Goal: Check status: Check status

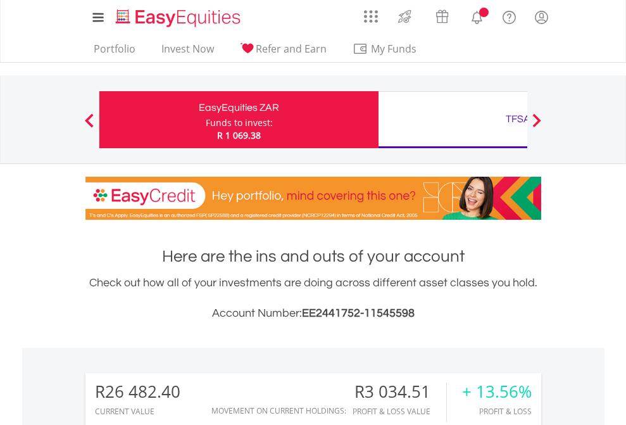
scroll to position [122, 199]
click at [206, 120] on div "Funds to invest:" at bounding box center [239, 123] width 67 height 13
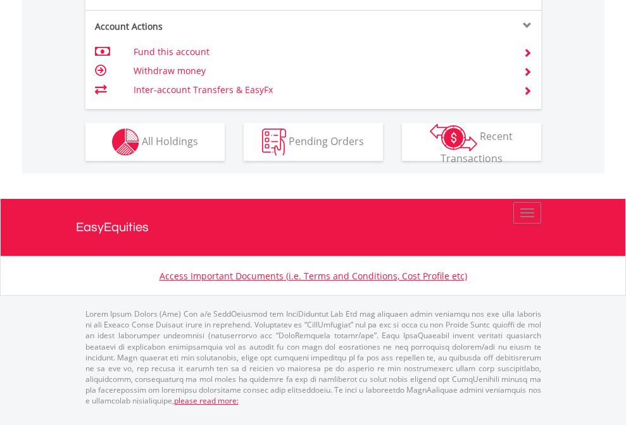
scroll to position [1290, 0]
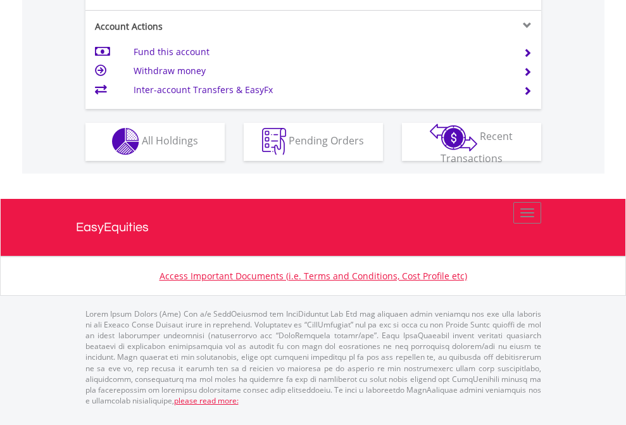
scroll to position [1184, 0]
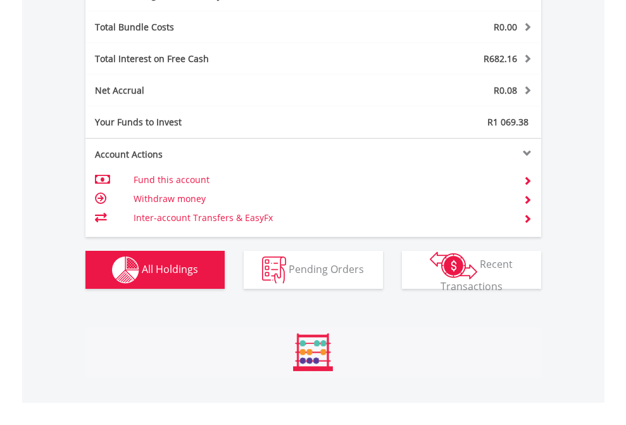
scroll to position [122, 199]
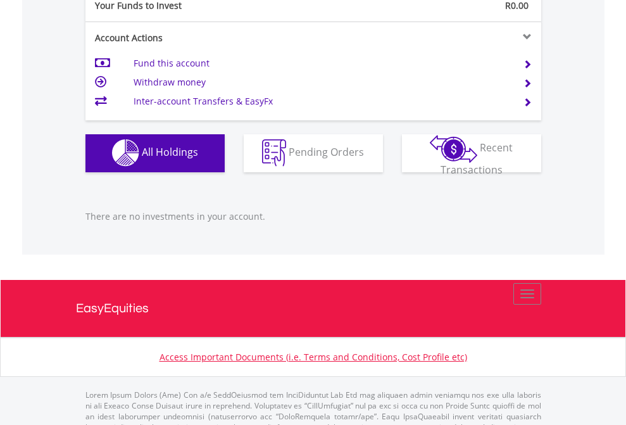
scroll to position [1254, 0]
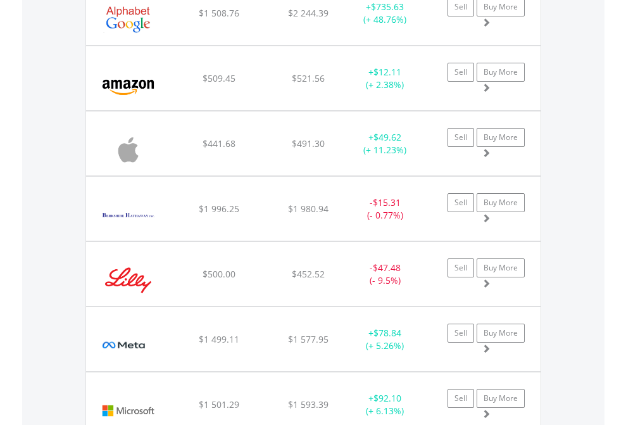
scroll to position [1434, 0]
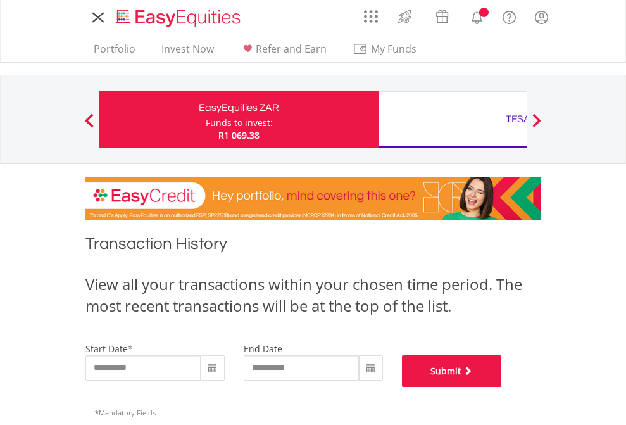
click at [502, 387] on button "Submit" at bounding box center [452, 371] width 100 height 32
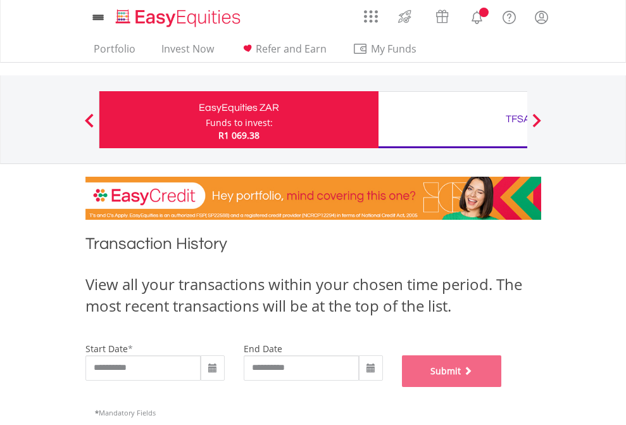
scroll to position [513, 0]
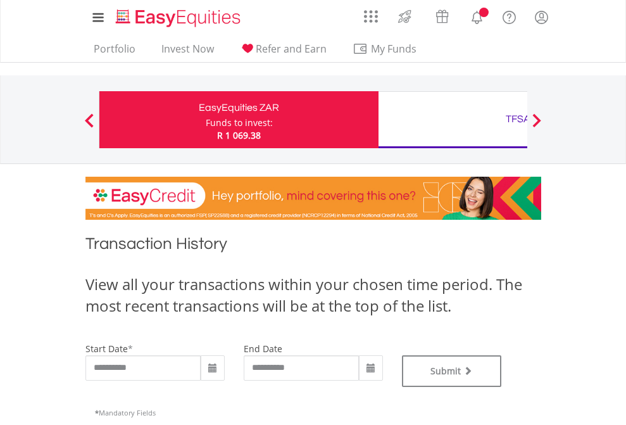
click at [453, 120] on div "TFSA" at bounding box center [518, 119] width 264 height 18
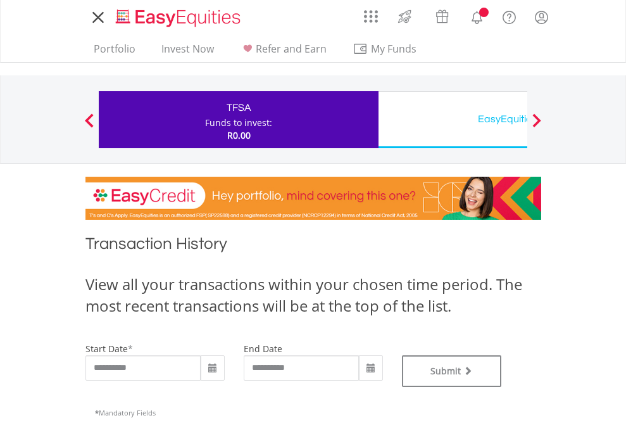
type input "**********"
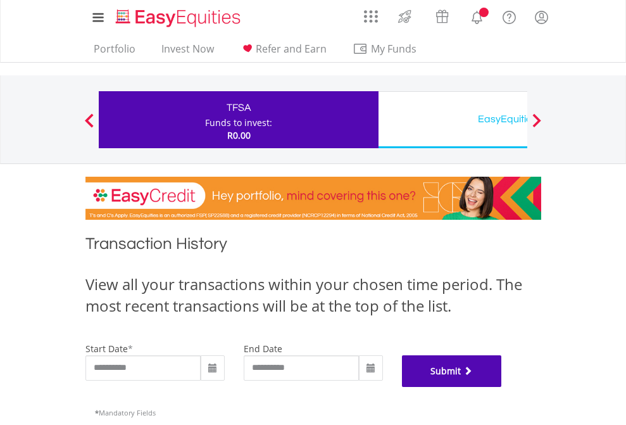
click at [502, 387] on button "Submit" at bounding box center [452, 371] width 100 height 32
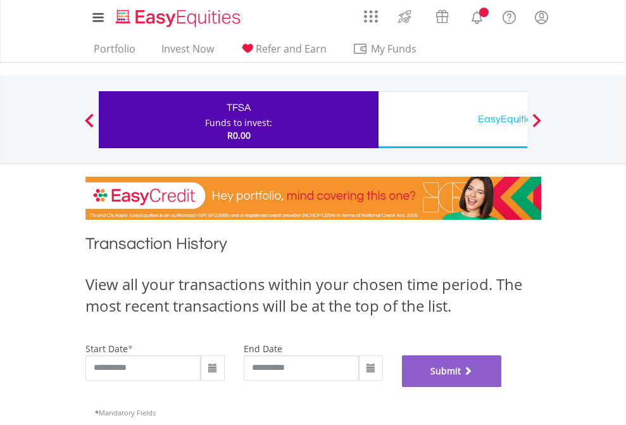
scroll to position [513, 0]
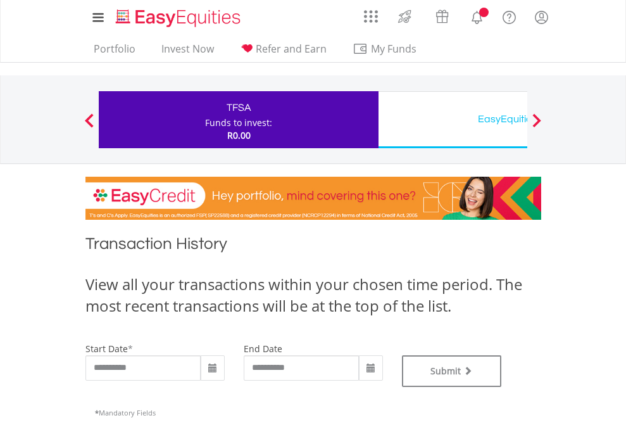
click at [453, 120] on div "EasyEquities USD" at bounding box center [518, 119] width 264 height 18
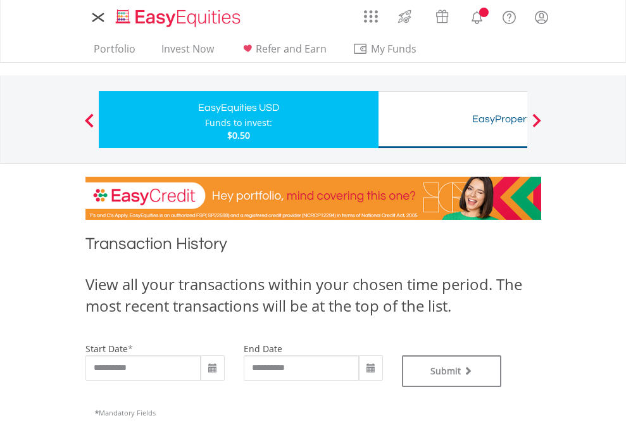
type input "**********"
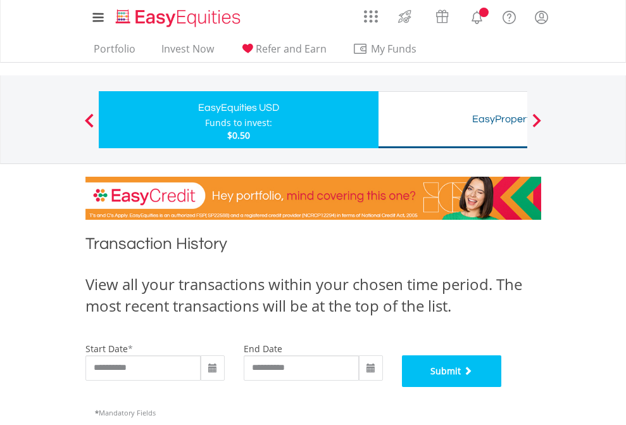
click at [502, 387] on button "Submit" at bounding box center [452, 371] width 100 height 32
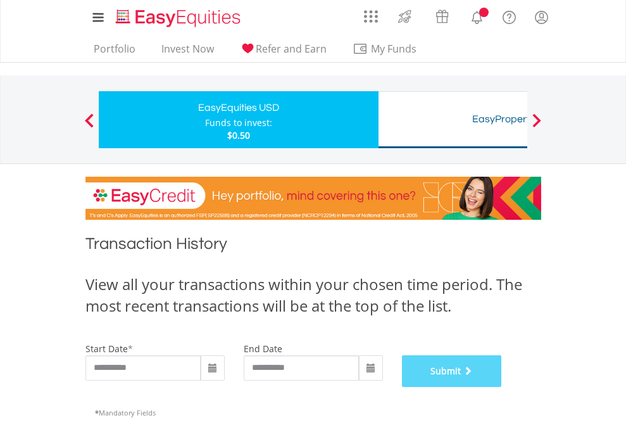
scroll to position [513, 0]
